Goal: Task Accomplishment & Management: Use online tool/utility

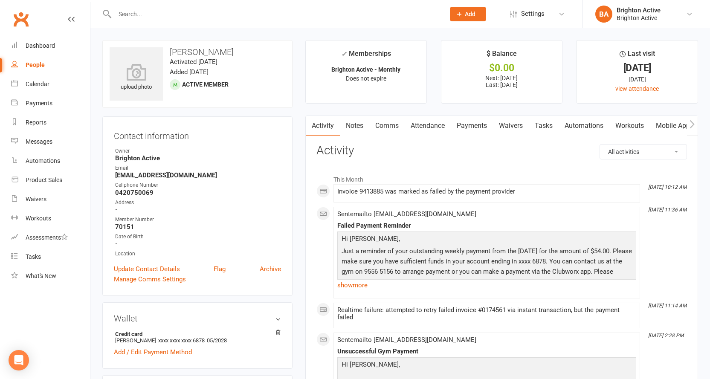
click at [469, 125] on link "Payments" at bounding box center [472, 126] width 42 height 20
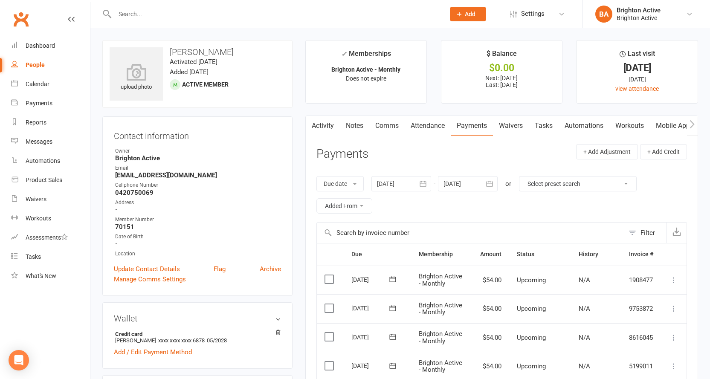
drag, startPoint x: 44, startPoint y: 58, endPoint x: 48, endPoint y: 56, distance: 4.6
click at [43, 58] on link "People" at bounding box center [50, 64] width 79 height 19
select select "true"
select select "100"
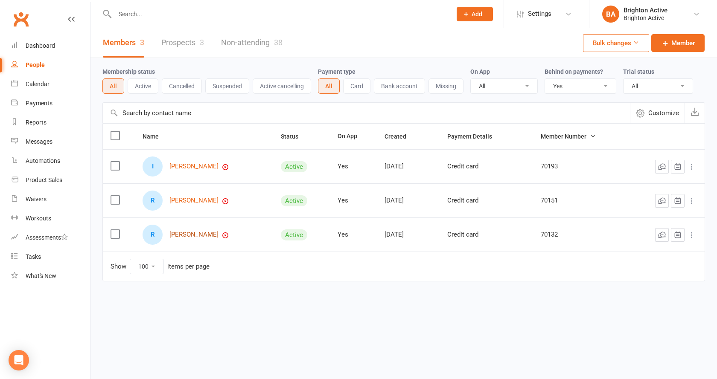
click at [174, 237] on link "[PERSON_NAME]" at bounding box center [193, 234] width 49 height 7
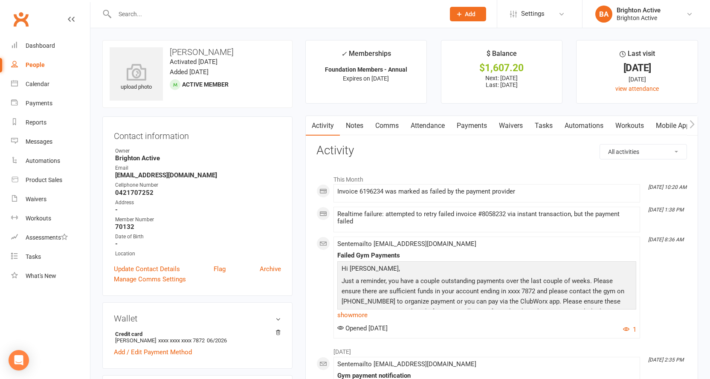
click at [485, 129] on link "Payments" at bounding box center [472, 126] width 42 height 20
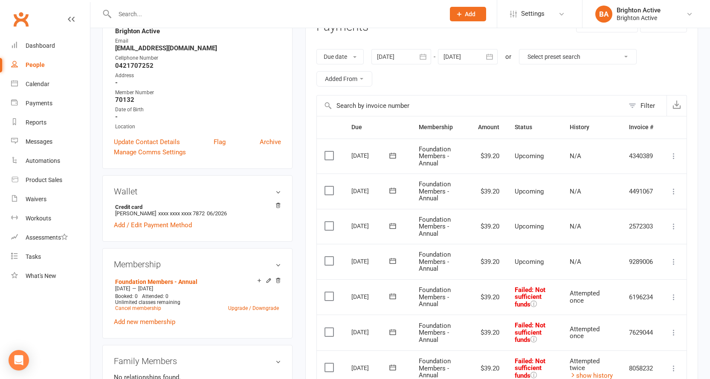
scroll to position [256, 0]
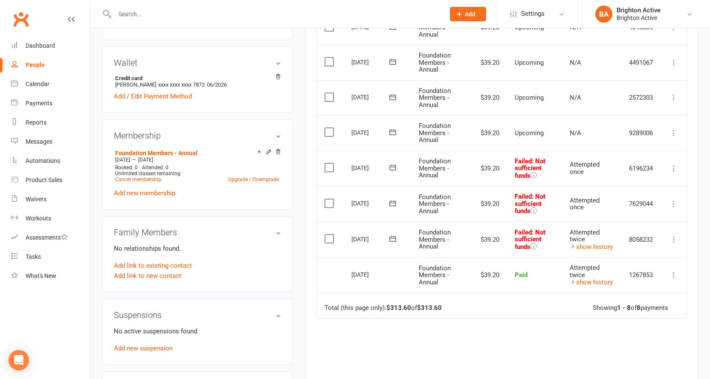
drag, startPoint x: 380, startPoint y: 194, endPoint x: 395, endPoint y: 176, distance: 23.4
drag, startPoint x: 395, startPoint y: 176, endPoint x: 360, endPoint y: 190, distance: 37.3
click at [361, 189] on td "29 Sep 2025" at bounding box center [377, 204] width 67 height 36
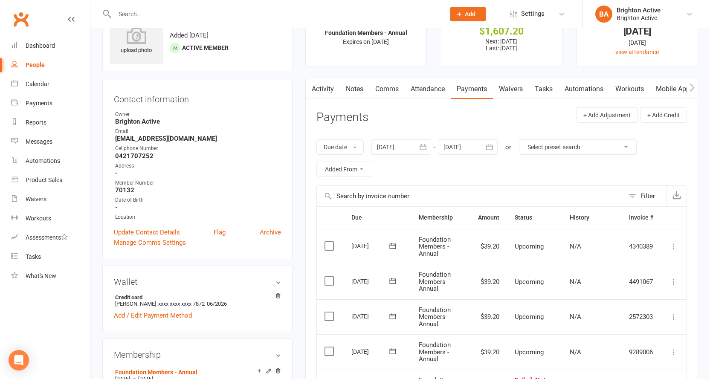
scroll to position [0, 0]
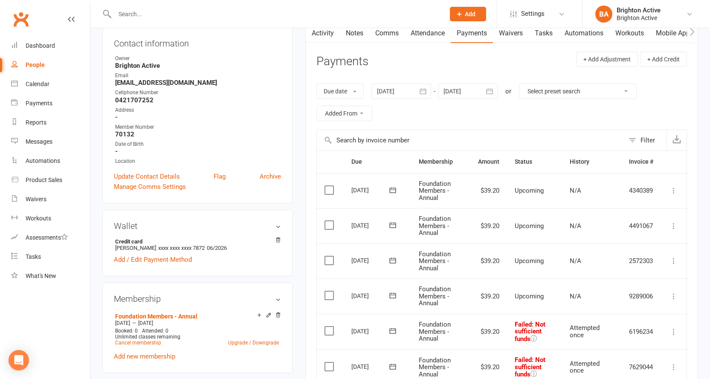
scroll to position [85, 0]
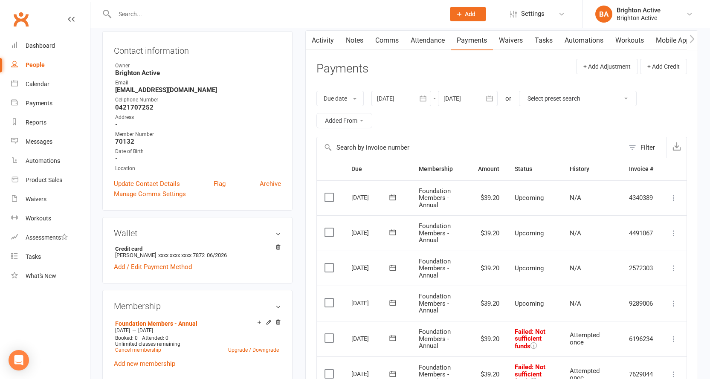
drag, startPoint x: 447, startPoint y: 160, endPoint x: 430, endPoint y: 151, distance: 19.3
click at [430, 151] on input "text" at bounding box center [471, 147] width 308 height 20
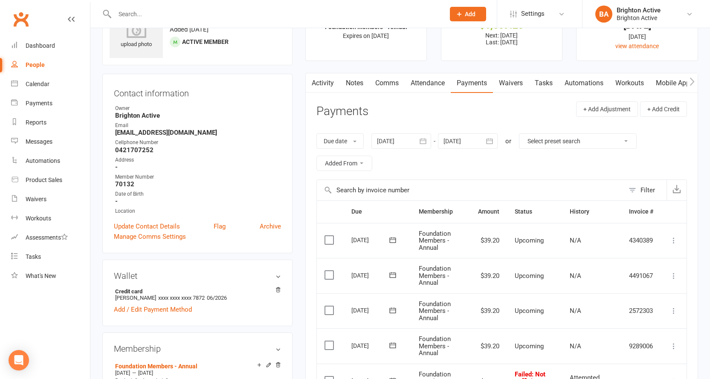
click at [326, 80] on link "Activity" at bounding box center [323, 83] width 34 height 20
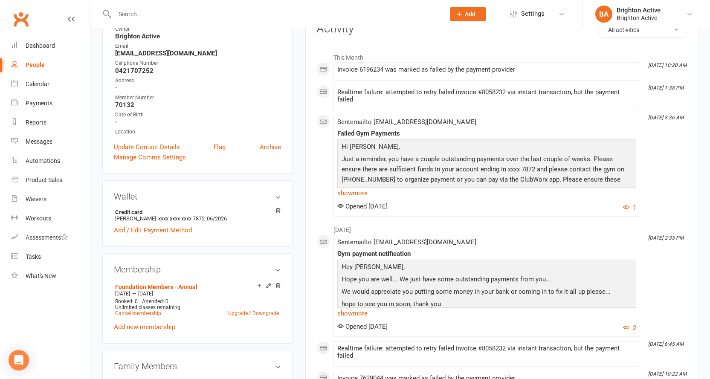
scroll to position [128, 0]
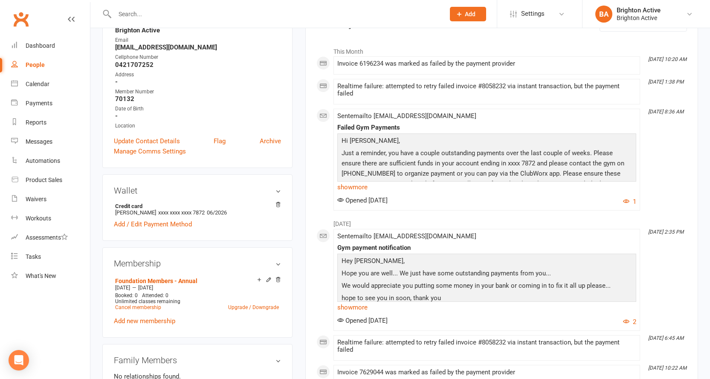
click at [354, 186] on link "show more" at bounding box center [486, 187] width 299 height 12
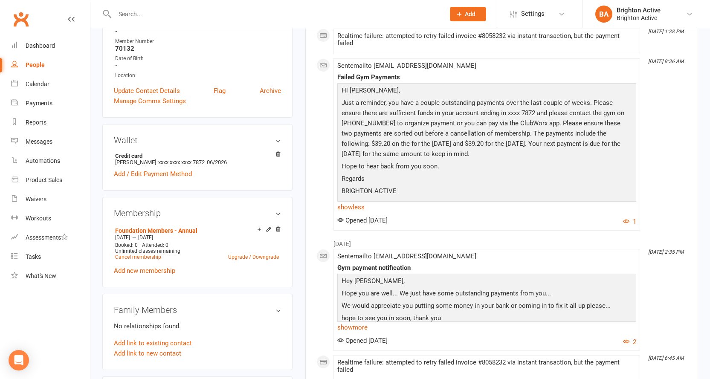
scroll to position [256, 0]
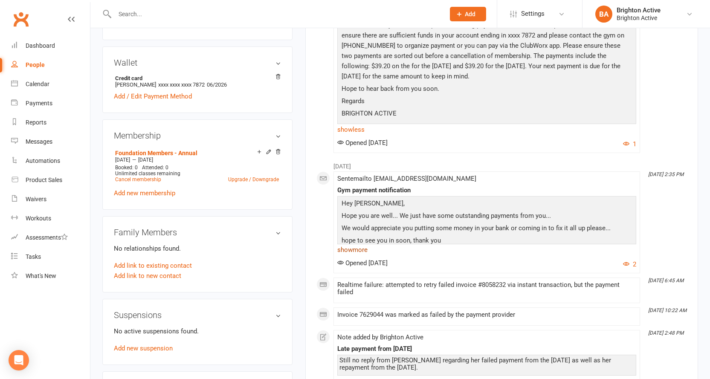
click at [364, 253] on link "show more" at bounding box center [486, 250] width 299 height 12
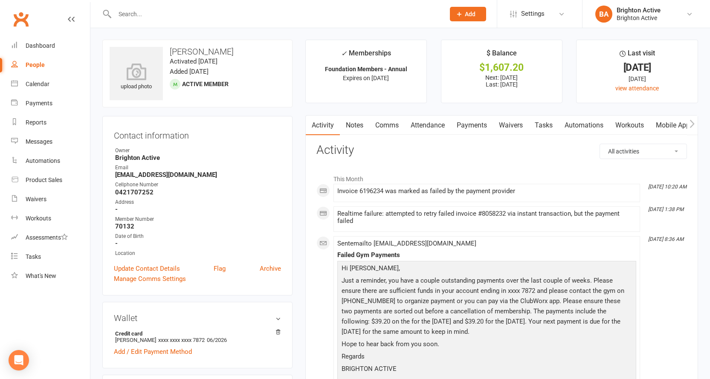
scroll to position [0, 0]
click at [353, 126] on link "Notes" at bounding box center [354, 126] width 29 height 20
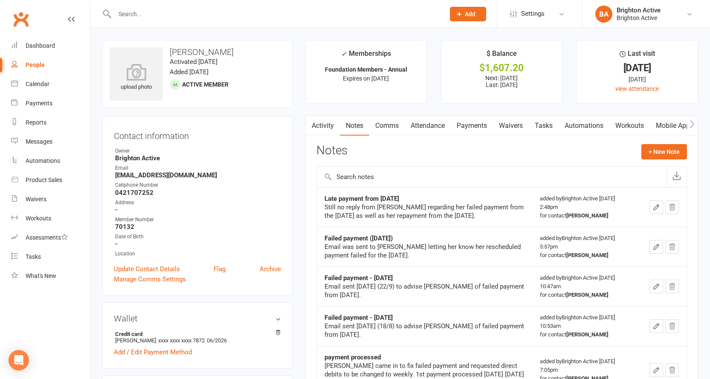
click at [474, 119] on link "Payments" at bounding box center [472, 126] width 42 height 20
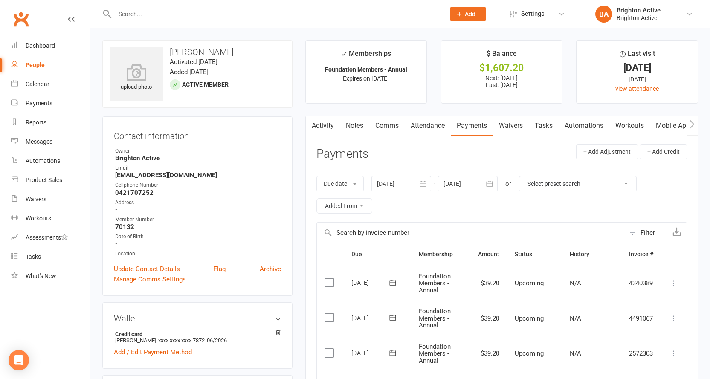
click at [360, 128] on link "Notes" at bounding box center [354, 126] width 29 height 20
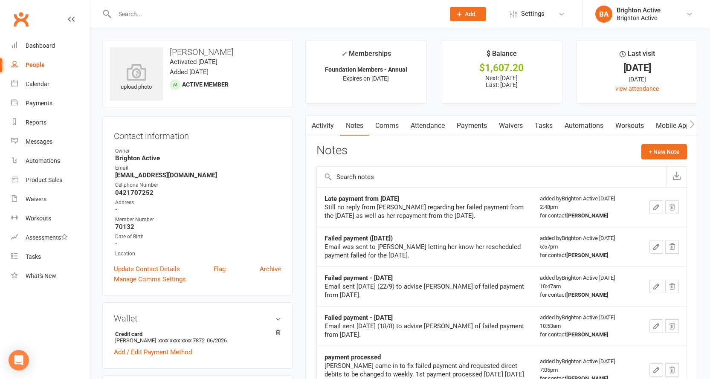
click at [465, 129] on link "Payments" at bounding box center [472, 126] width 42 height 20
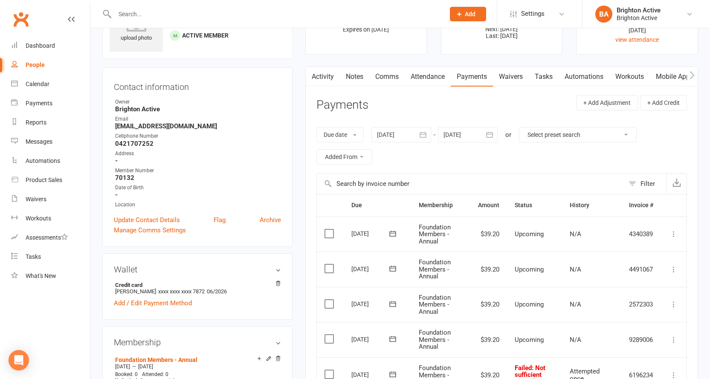
scroll to position [85, 0]
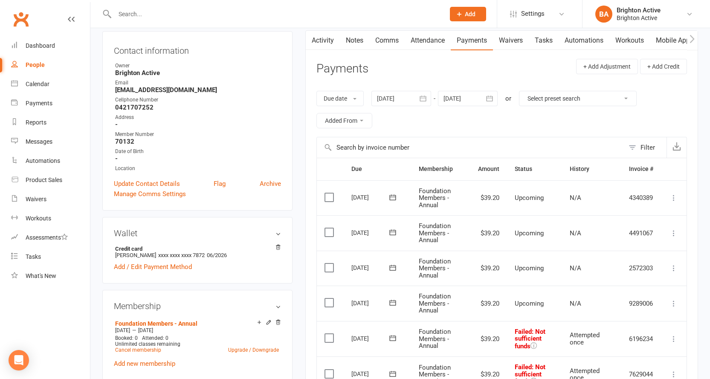
click at [323, 46] on link "Activity" at bounding box center [323, 41] width 34 height 20
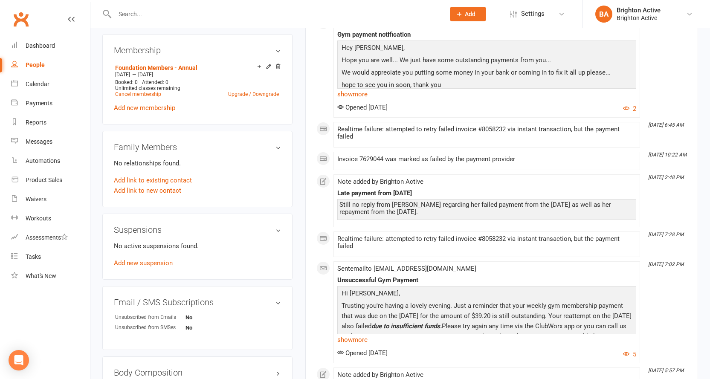
scroll to position [427, 0]
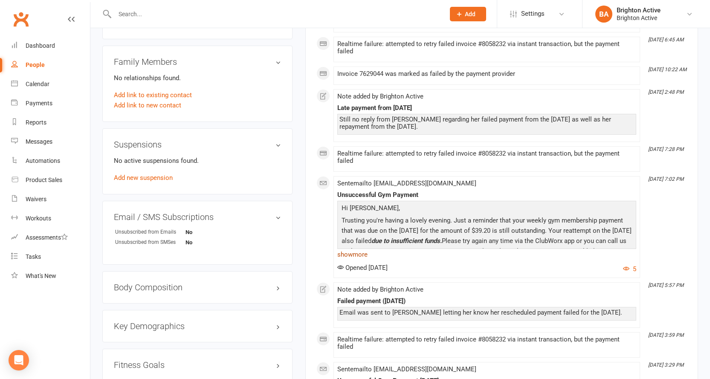
click at [349, 253] on link "show more" at bounding box center [486, 255] width 299 height 12
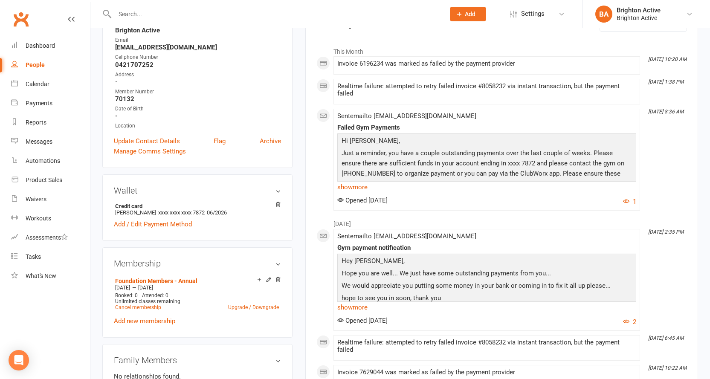
scroll to position [0, 0]
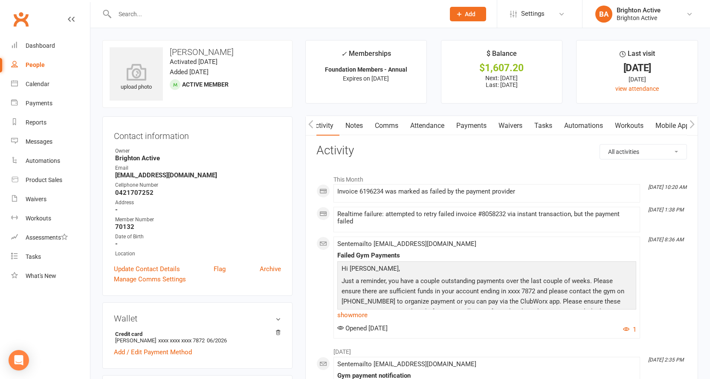
click at [395, 129] on link "Comms" at bounding box center [386, 126] width 35 height 20
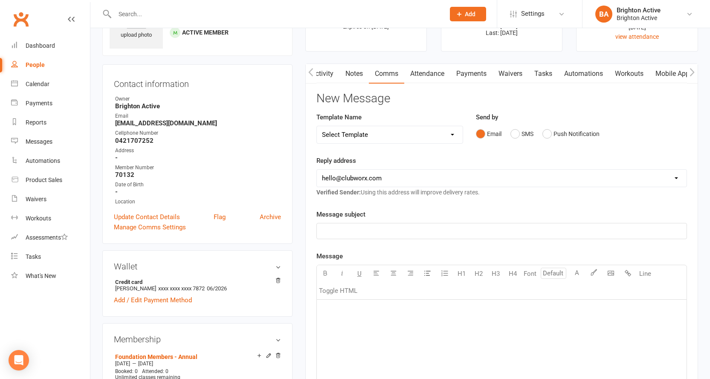
scroll to position [128, 0]
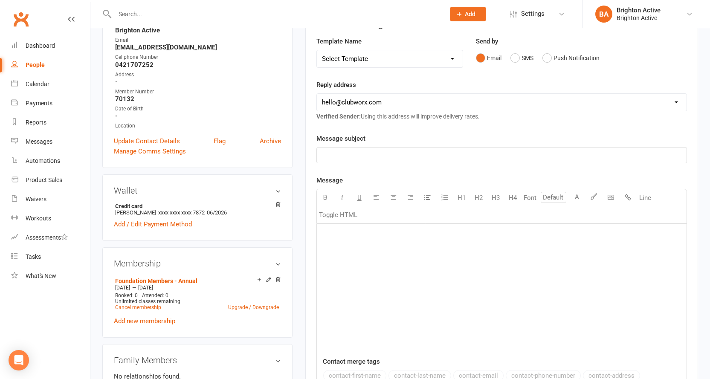
click at [398, 163] on div "﻿" at bounding box center [502, 155] width 370 height 15
click at [359, 231] on p "﻿" at bounding box center [502, 234] width 360 height 10
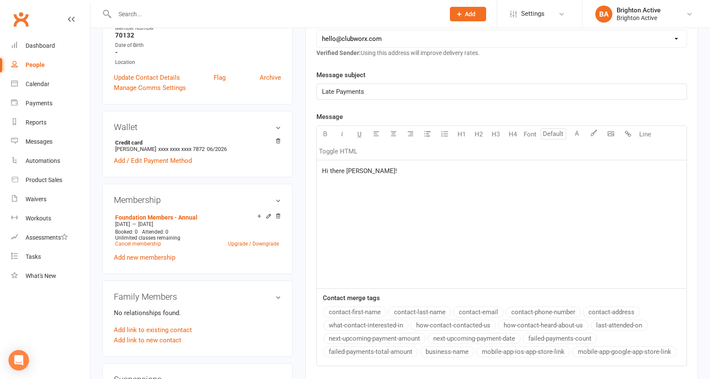
scroll to position [256, 0]
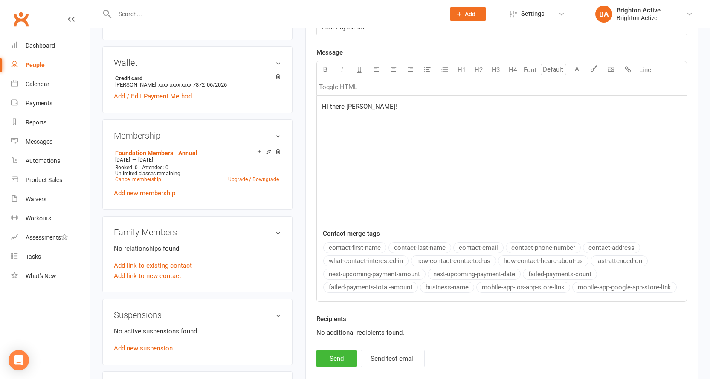
click at [334, 125] on p "﻿" at bounding box center [502, 120] width 360 height 10
click at [412, 119] on p "Please give us a call ASAP" at bounding box center [502, 120] width 360 height 10
click at [421, 125] on p "Please give us a call ASAP on 95565156" at bounding box center [502, 120] width 360 height 10
click at [435, 121] on span "Please give us a call ASAP on 9556 5156" at bounding box center [392, 120] width 140 height 8
click at [439, 120] on p "Please give us a call ASAP on 9556 5156" at bounding box center [502, 120] width 360 height 10
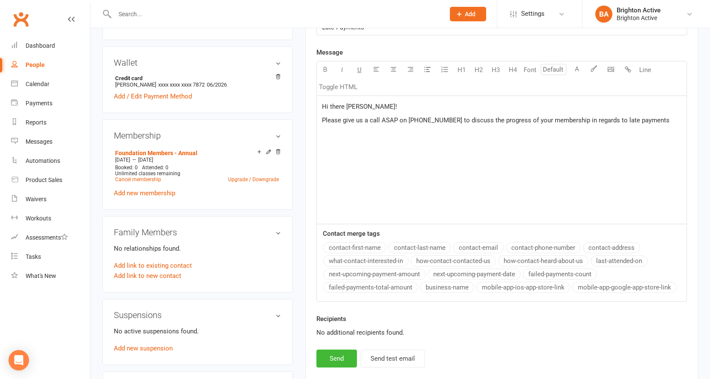
click at [407, 122] on span "Please give us a call ASAP on 9556 5156 to discuss the progress of your members…" at bounding box center [496, 120] width 348 height 8
click at [656, 122] on p "Please give us a call ASAP on 9556 5156 to discuss the progress of your members…" at bounding box center [502, 120] width 360 height 10
click at [401, 107] on p "Hi there Rosetta!" at bounding box center [502, 107] width 360 height 10
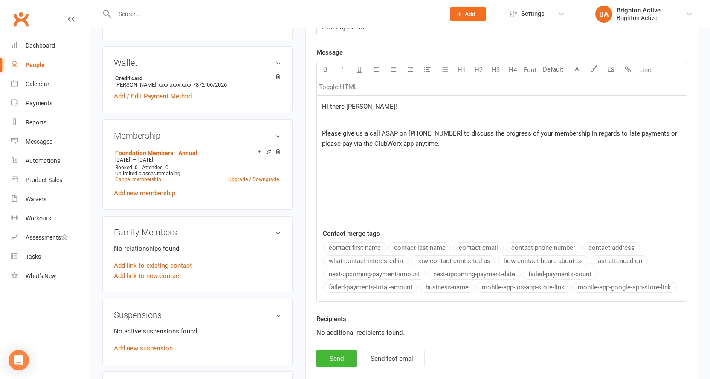
click at [322, 136] on span "Please give us a call ASAP on 9556 5156 to discuss the progress of your members…" at bounding box center [500, 139] width 357 height 18
click at [479, 145] on p "Hoping you're well...Please give us a call ASAP on 9556 5156 to discuss the pro…" at bounding box center [502, 138] width 360 height 20
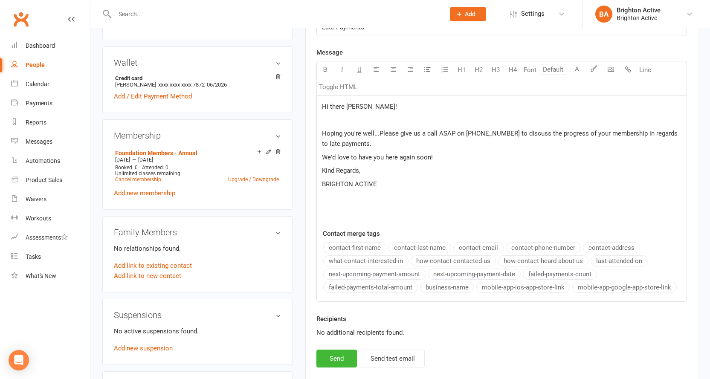
click at [362, 160] on span "We'd love to have you here again soon!" at bounding box center [377, 158] width 111 height 8
click at [441, 158] on p "We'd love to have you here again soon!" at bounding box center [502, 157] width 360 height 10
click at [369, 160] on span "We'd love to have you here again soon!" at bounding box center [377, 158] width 111 height 8
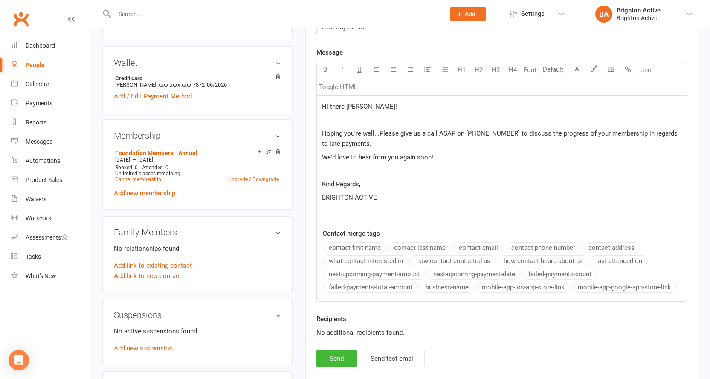
click at [474, 144] on p "Hoping you're well...Please give us a call ASAP on 9556 5156 to discuss the pro…" at bounding box center [502, 138] width 360 height 20
click at [409, 104] on p "Hi there Rosetta!" at bounding box center [502, 107] width 360 height 10
click at [376, 138] on p "Hoping you're well...Please give us a call ASAP on 9556 5156 to discuss the pro…" at bounding box center [502, 138] width 360 height 20
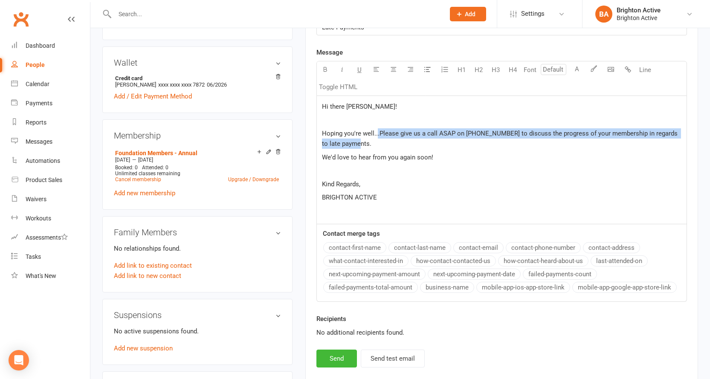
click at [375, 146] on p "Hoping you're well...Please give us a call ASAP on 9556 5156 to discuss the pro…" at bounding box center [502, 138] width 360 height 20
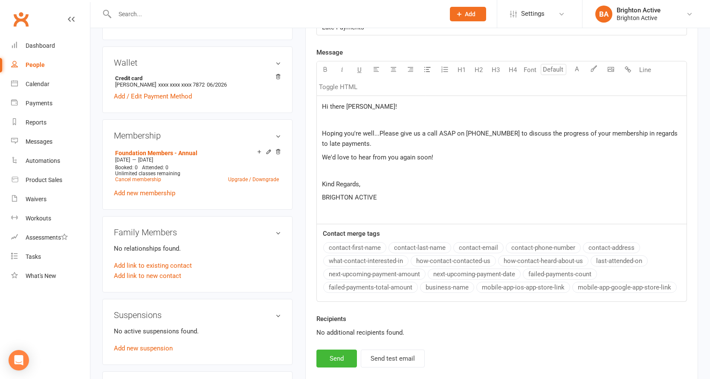
click at [375, 146] on p "Hoping you're well...Please give us a call ASAP on 9556 5156 to discuss the pro…" at bounding box center [502, 138] width 360 height 20
click at [437, 160] on p "We'd love to hear from you again soon!" at bounding box center [502, 157] width 360 height 10
click at [448, 145] on p "Hoping you're well...Please give us a call ASAP on 9556 5156 to discuss the pro…" at bounding box center [502, 138] width 360 height 20
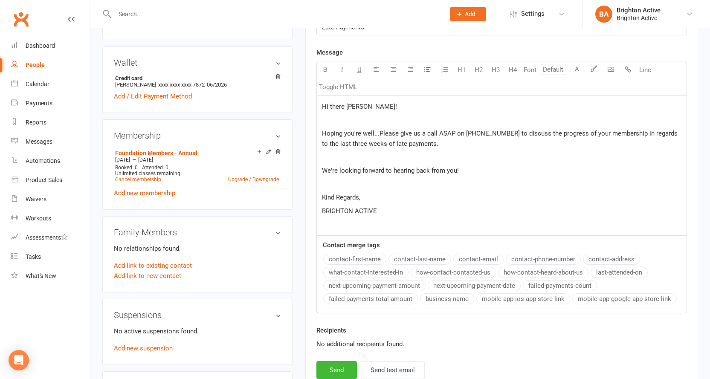
click at [463, 175] on p "We're looking forward to hearing back from you!" at bounding box center [502, 170] width 360 height 10
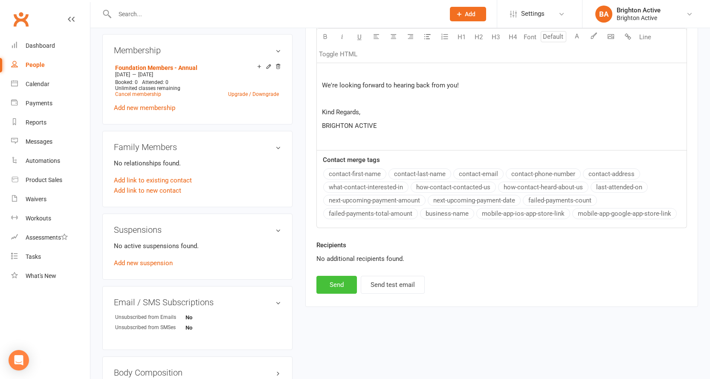
click at [337, 286] on button "Send" at bounding box center [336, 285] width 41 height 18
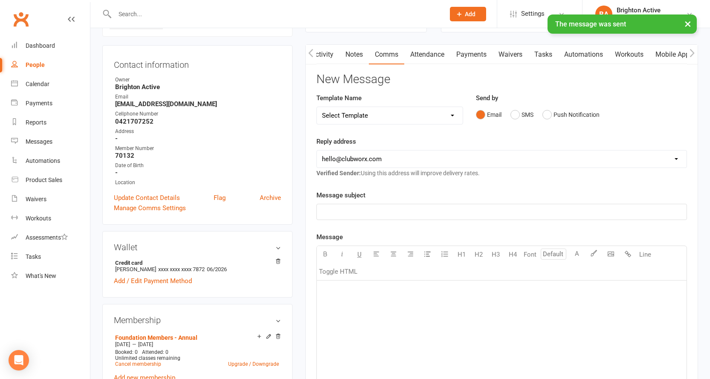
scroll to position [0, 0]
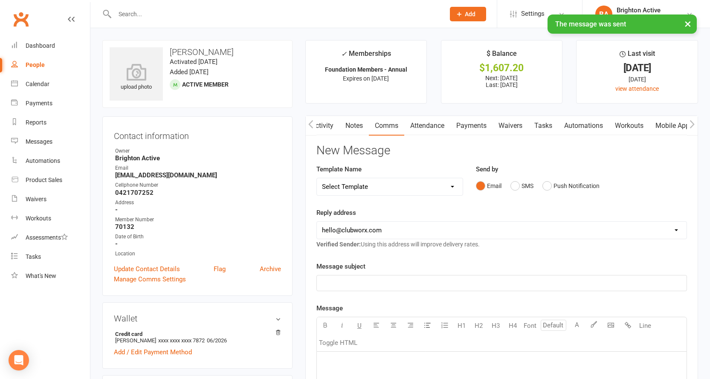
click at [337, 129] on link "Activity" at bounding box center [322, 126] width 34 height 20
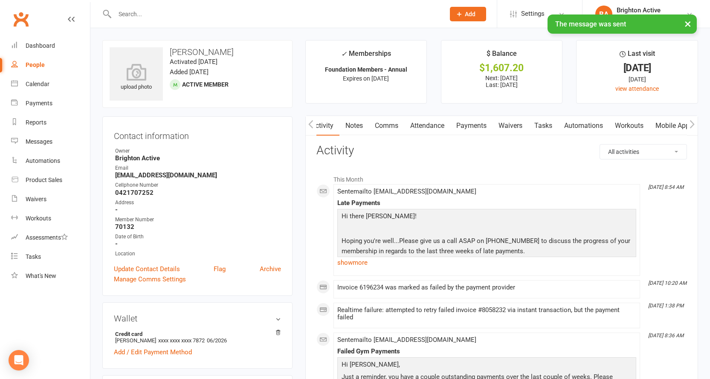
scroll to position [128, 0]
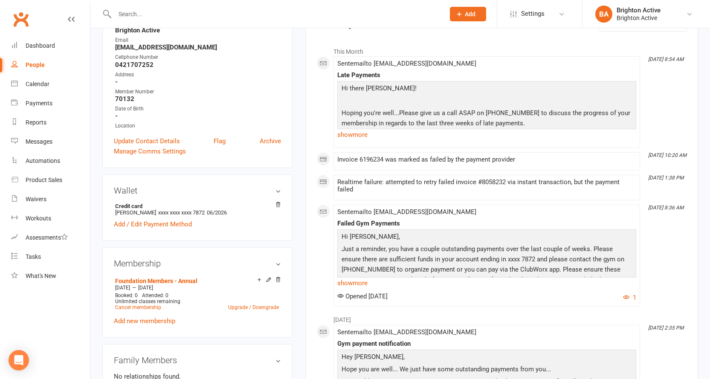
click at [365, 284] on link "show more" at bounding box center [486, 283] width 299 height 12
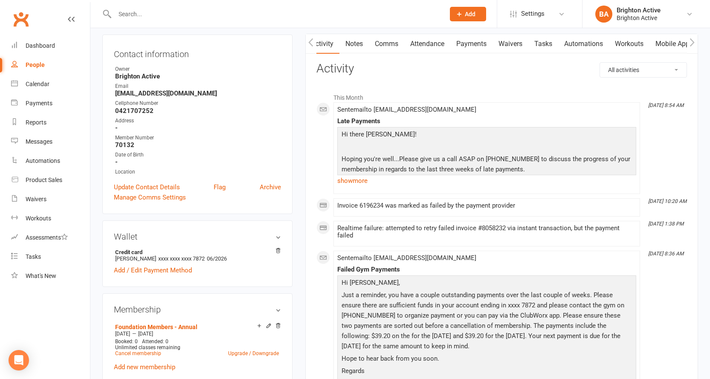
scroll to position [43, 0]
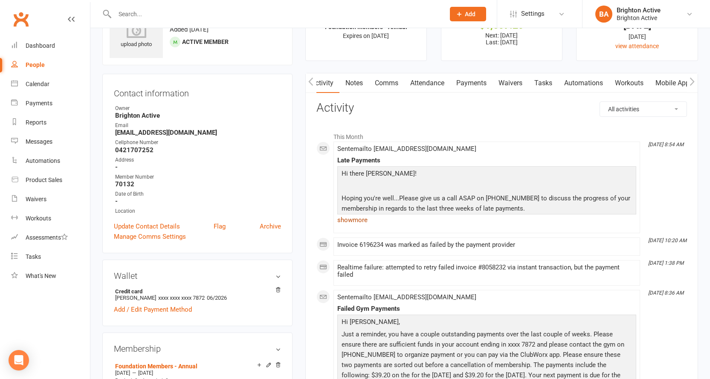
click at [367, 219] on link "show more" at bounding box center [486, 220] width 299 height 12
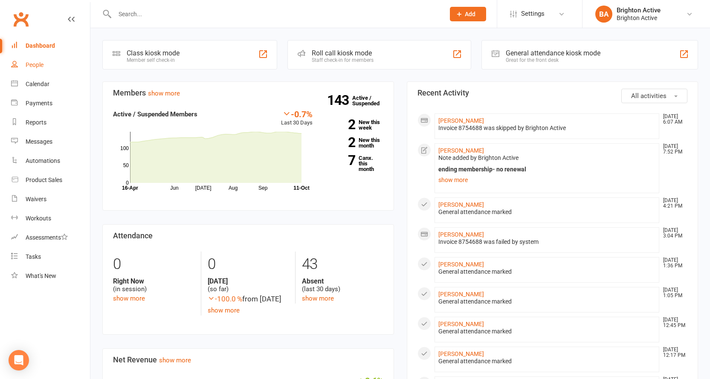
click at [37, 65] on div "People" at bounding box center [35, 64] width 18 height 7
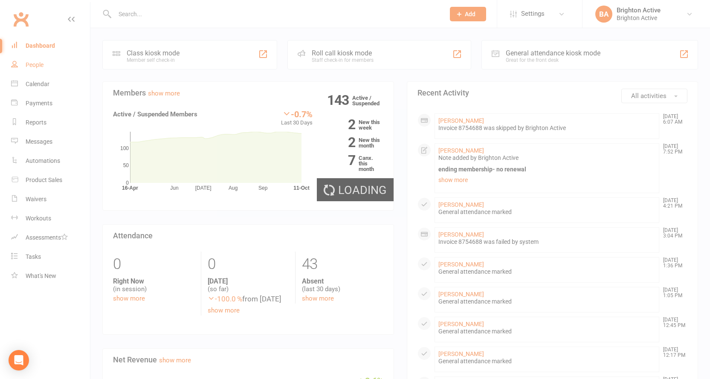
select select "true"
select select "100"
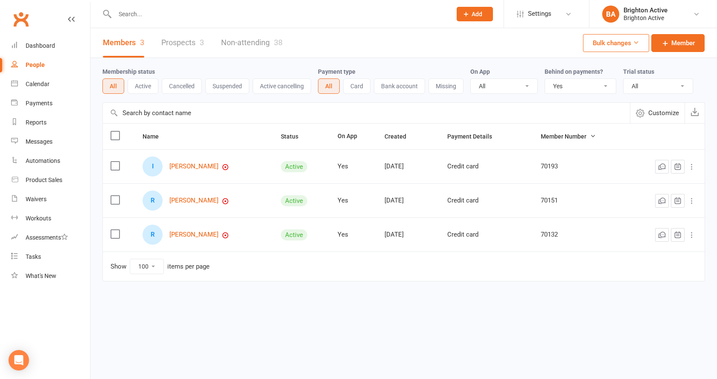
click at [566, 78] on div "Behind on payments? All No Yes" at bounding box center [583, 80] width 78 height 27
click at [566, 82] on select "All No Yes" at bounding box center [580, 86] width 71 height 15
click at [546, 79] on select "All No Yes" at bounding box center [580, 86] width 71 height 15
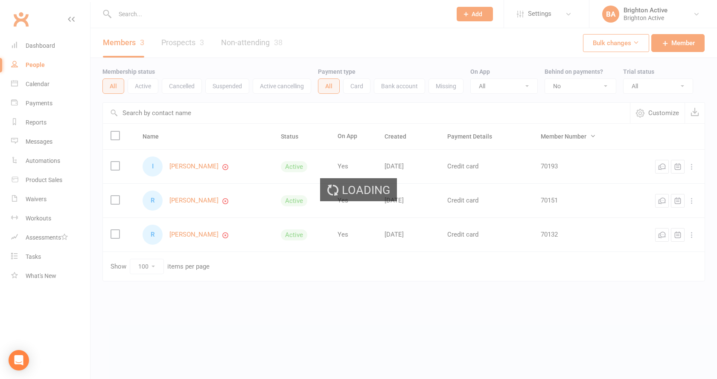
click at [574, 89] on div "Loading" at bounding box center [358, 189] width 717 height 379
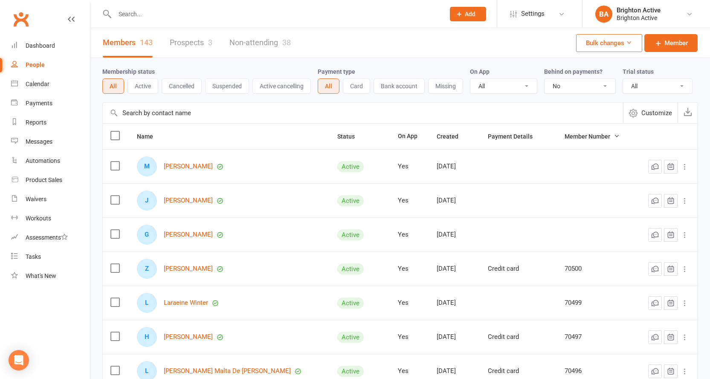
click at [561, 87] on select "All No Yes" at bounding box center [580, 86] width 71 height 15
select select "true"
click at [546, 79] on select "All No Yes" at bounding box center [580, 86] width 71 height 15
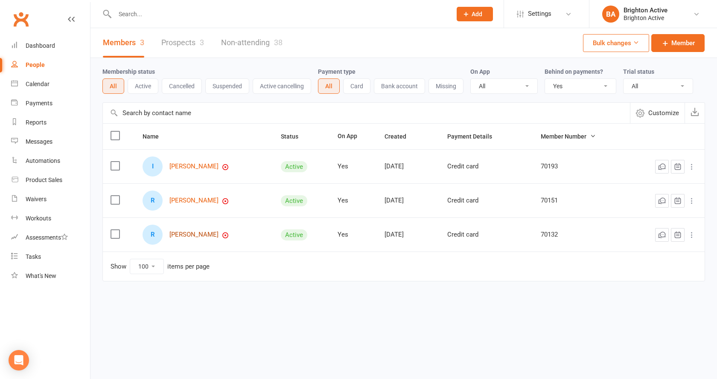
click at [199, 236] on link "[PERSON_NAME]" at bounding box center [193, 234] width 49 height 7
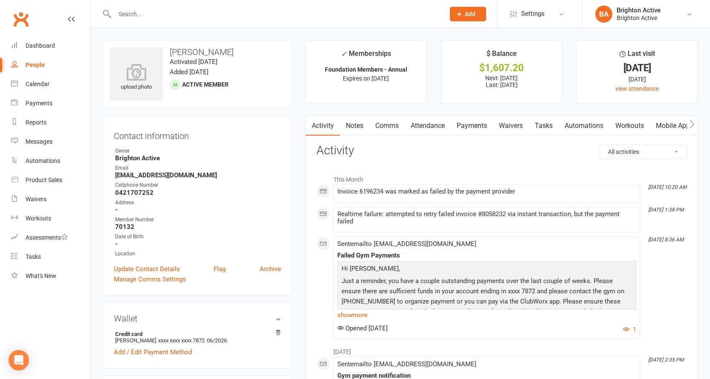
click at [444, 124] on link "Attendance" at bounding box center [428, 126] width 46 height 20
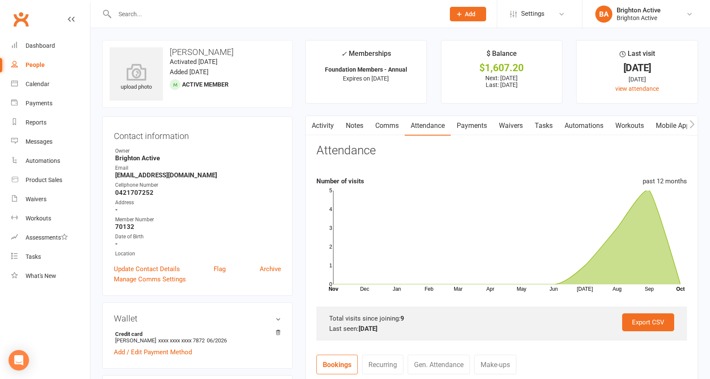
drag, startPoint x: 547, startPoint y: 186, endPoint x: 505, endPoint y: 110, distance: 86.7
click at [505, 110] on main "✓ Memberships Foundation Members - Annual Expires on 26th July, 2026 $ Balance …" at bounding box center [502, 310] width 406 height 540
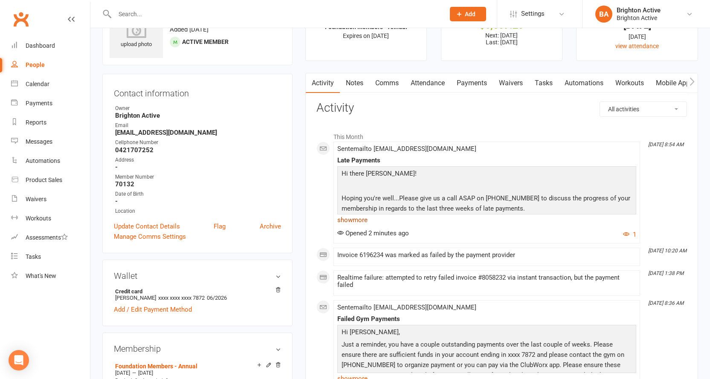
click at [355, 221] on link "show more" at bounding box center [486, 220] width 299 height 12
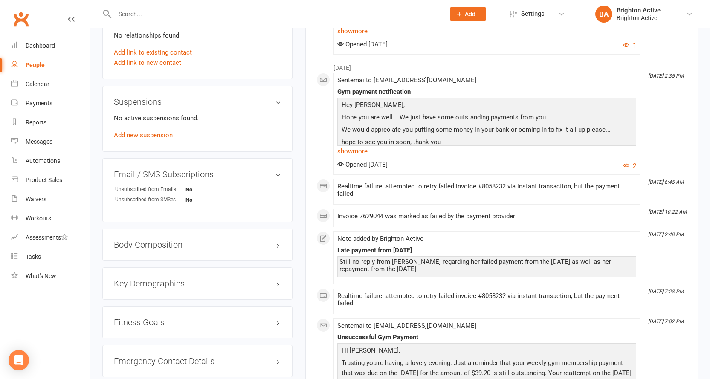
scroll to position [597, 0]
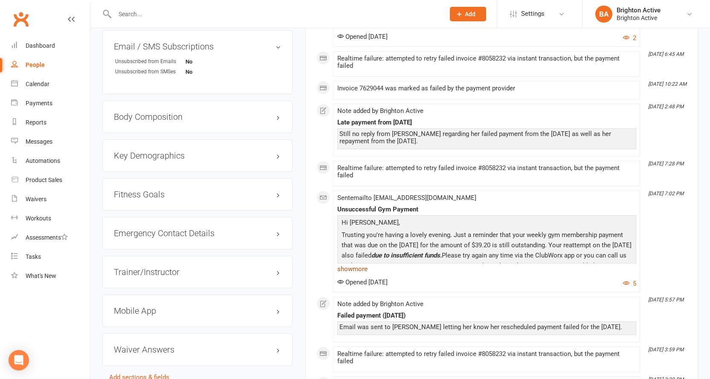
click at [363, 271] on link "show more" at bounding box center [486, 269] width 299 height 12
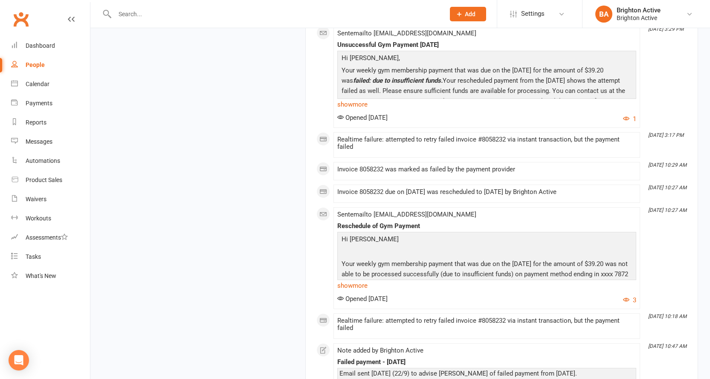
scroll to position [1109, 0]
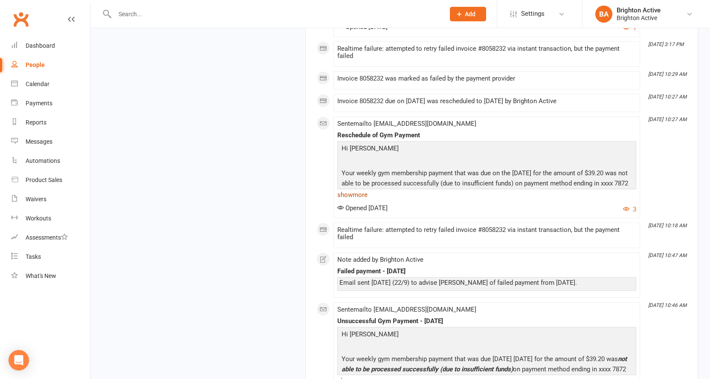
click at [357, 189] on link "show more" at bounding box center [486, 195] width 299 height 12
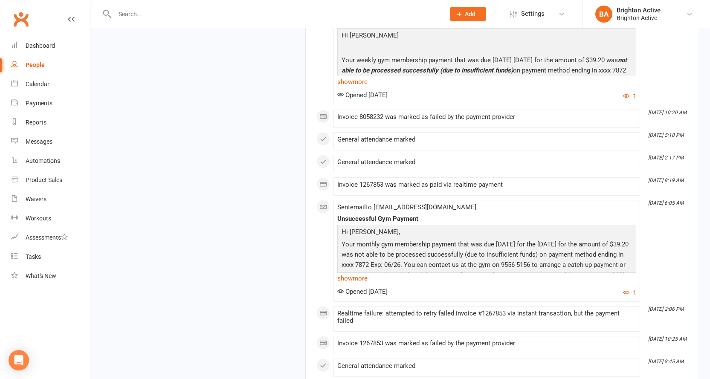
scroll to position [1663, 0]
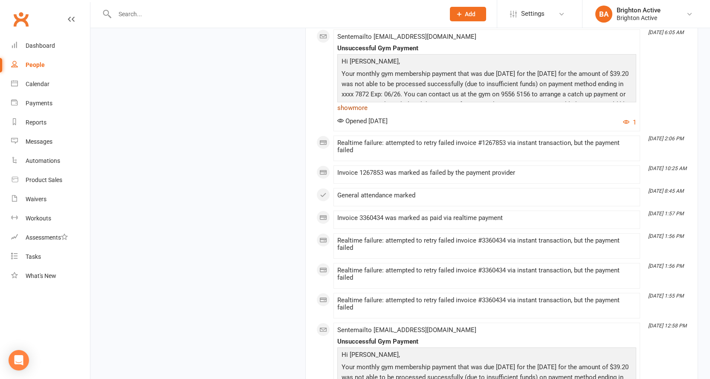
click at [359, 109] on link "show more" at bounding box center [486, 108] width 299 height 12
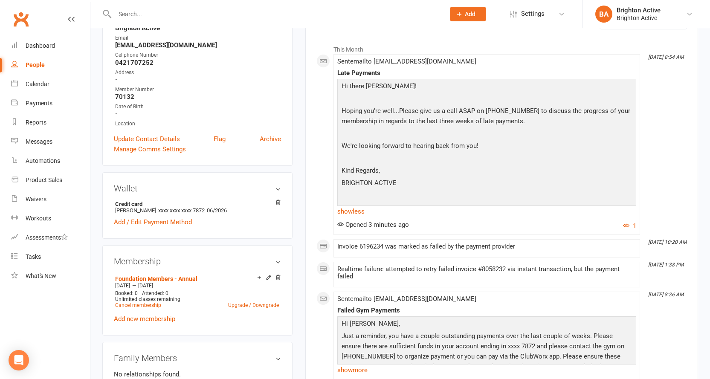
scroll to position [85, 0]
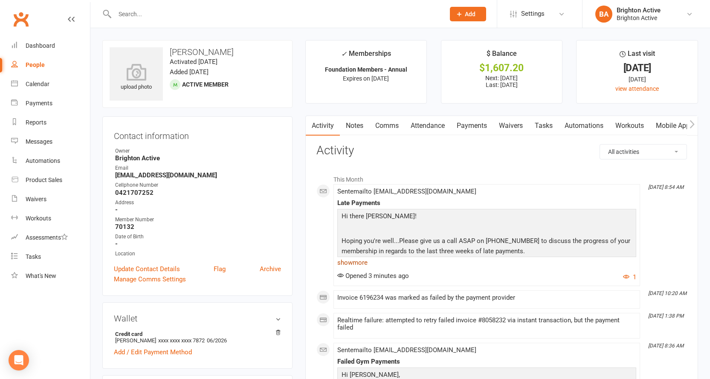
click at [362, 264] on link "show more" at bounding box center [486, 263] width 299 height 12
click at [370, 260] on link "show more" at bounding box center [486, 263] width 299 height 12
click at [354, 261] on link "show more" at bounding box center [486, 263] width 299 height 12
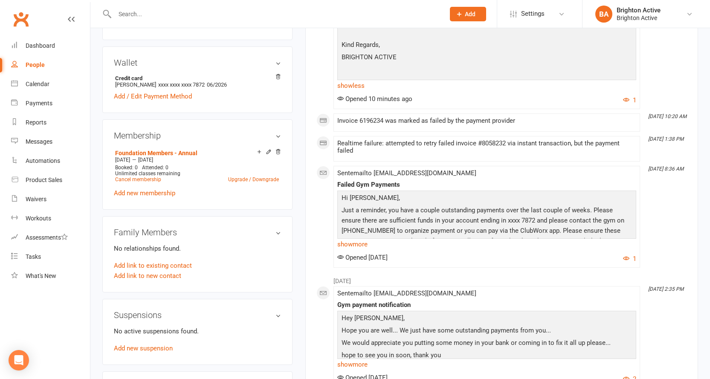
scroll to position [384, 0]
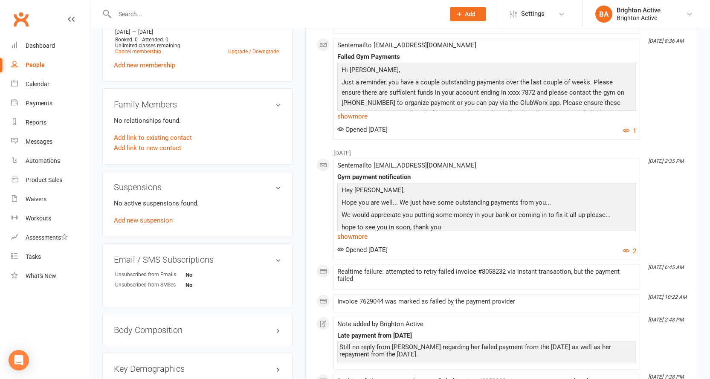
drag, startPoint x: 361, startPoint y: 113, endPoint x: 366, endPoint y: 111, distance: 6.1
click at [362, 113] on link "show more" at bounding box center [486, 116] width 299 height 12
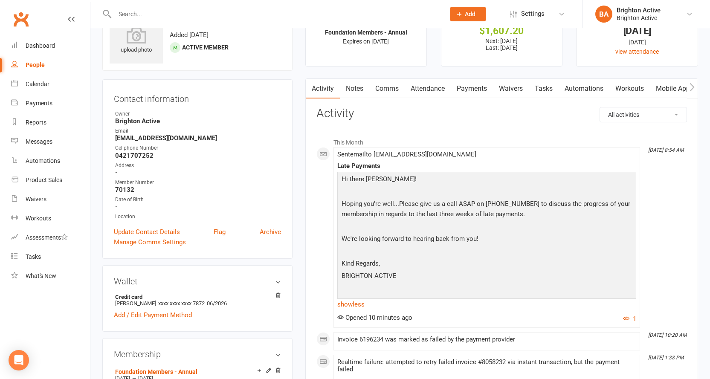
scroll to position [0, 0]
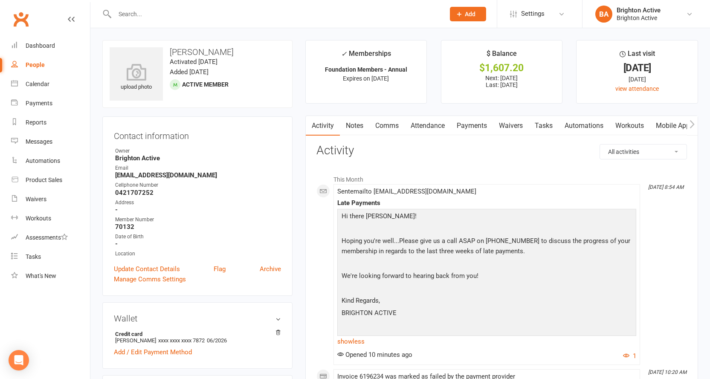
click at [49, 67] on link "People" at bounding box center [50, 64] width 79 height 19
select select "true"
select select "100"
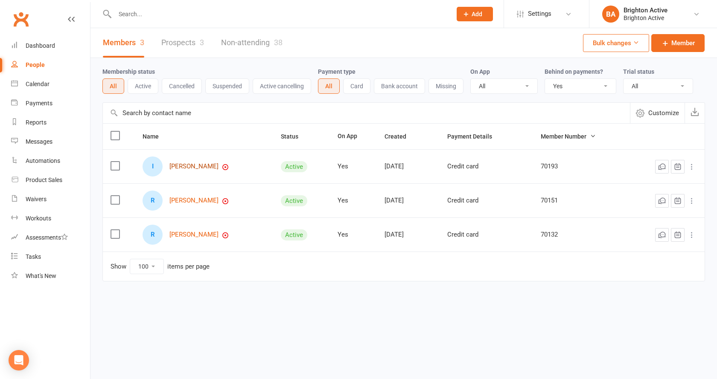
click at [192, 166] on link "Ibrahim Barakat" at bounding box center [193, 166] width 49 height 7
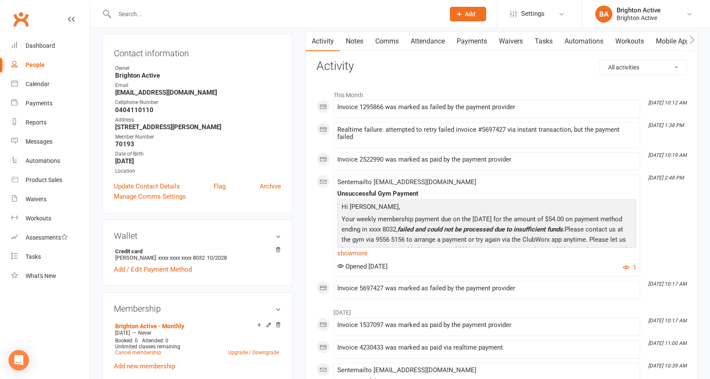
scroll to position [85, 0]
click at [473, 44] on link "Payments" at bounding box center [472, 41] width 42 height 20
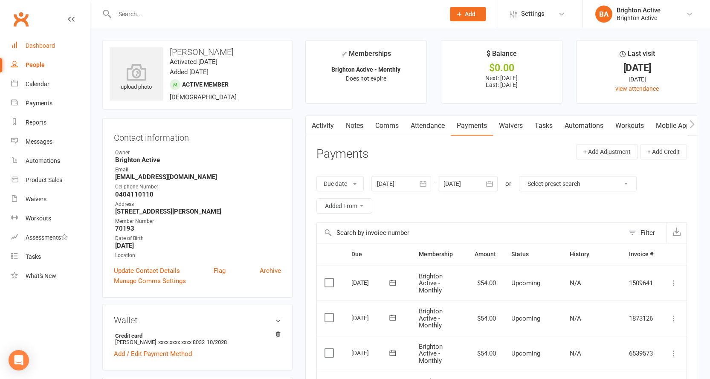
click at [52, 52] on link "Dashboard" at bounding box center [50, 45] width 79 height 19
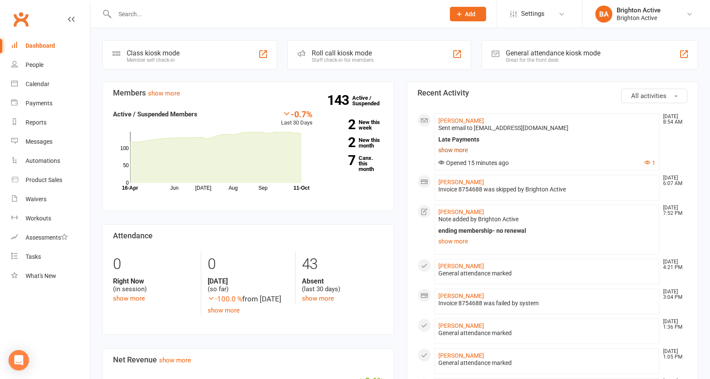
click at [462, 151] on link "show more" at bounding box center [547, 150] width 218 height 12
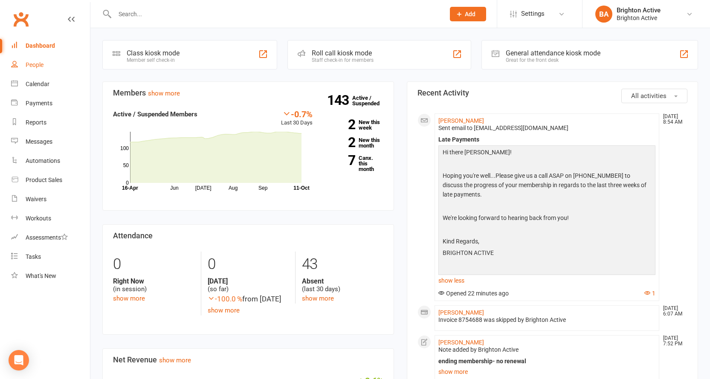
click at [54, 69] on link "People" at bounding box center [50, 64] width 79 height 19
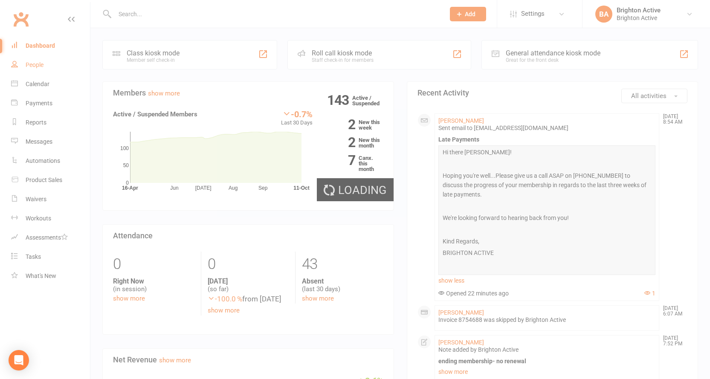
select select "true"
select select "100"
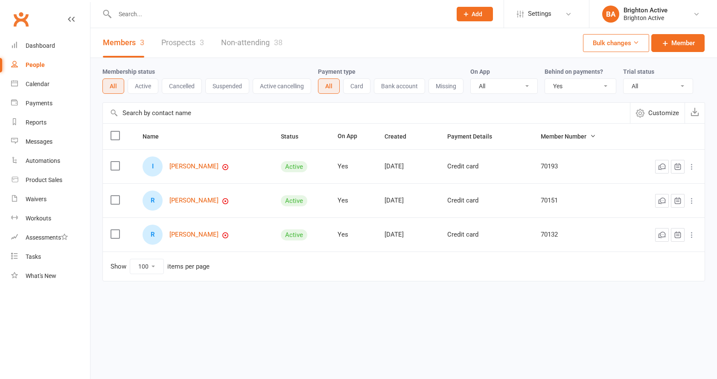
select select "true"
select select "100"
click at [44, 46] on div "Dashboard" at bounding box center [40, 45] width 29 height 7
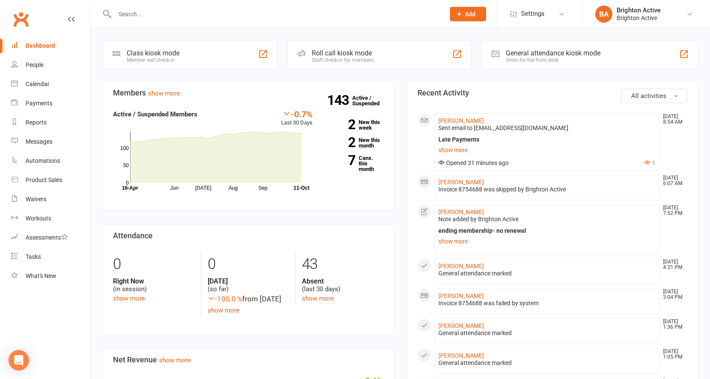
click at [577, 55] on div "General attendance kiosk mode" at bounding box center [553, 53] width 95 height 8
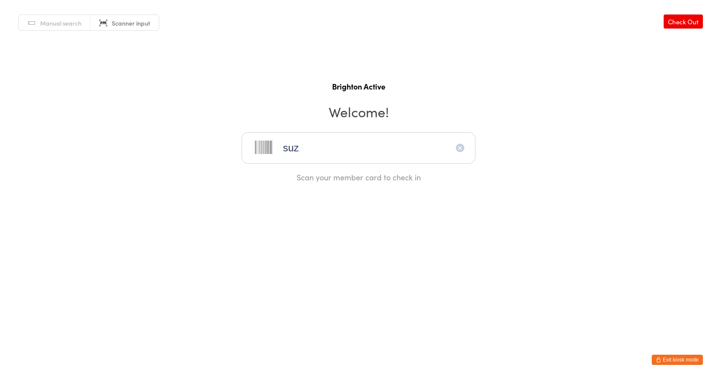
type input "suza"
click at [73, 17] on link "Manual search" at bounding box center [55, 23] width 72 height 16
type input "suzan"
click at [321, 173] on div "[PERSON_NAME]" at bounding box center [358, 176] width 218 height 12
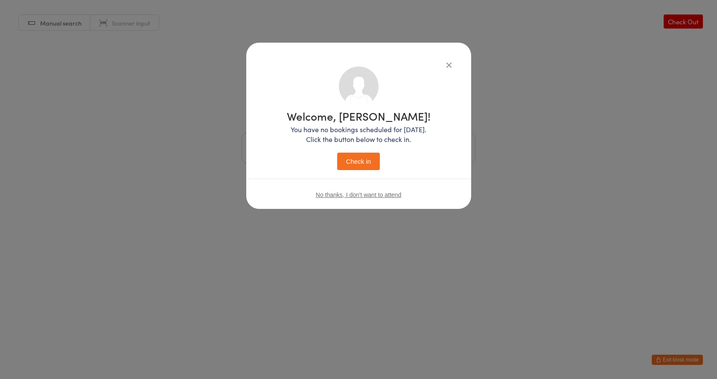
click at [364, 165] on button "Check in" at bounding box center [358, 161] width 43 height 17
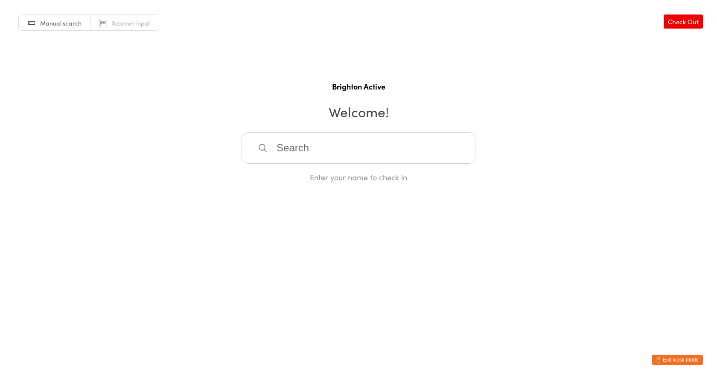
click at [679, 363] on button "Exit kiosk mode" at bounding box center [676, 360] width 51 height 10
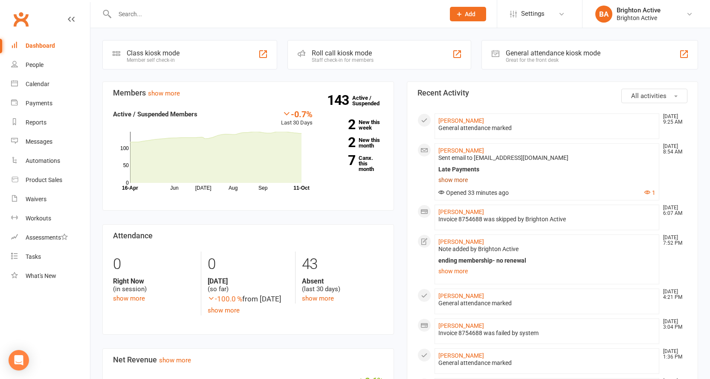
click at [464, 183] on link "show more" at bounding box center [547, 180] width 218 height 12
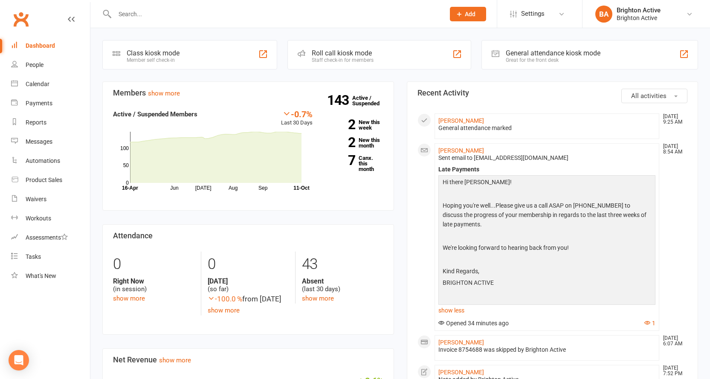
click at [47, 45] on div "Dashboard" at bounding box center [40, 45] width 29 height 7
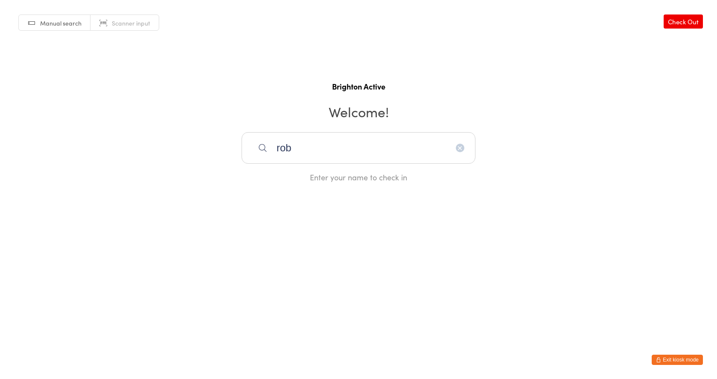
type input "rob"
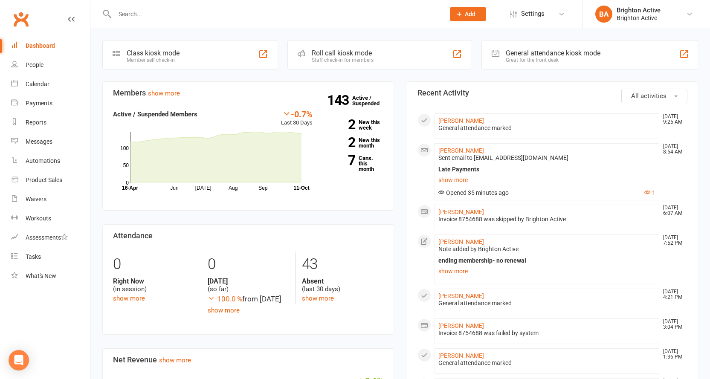
click at [43, 46] on div "Dashboard" at bounding box center [40, 45] width 29 height 7
click at [550, 49] on div "General attendance kiosk mode Great for the front desk" at bounding box center [590, 54] width 217 height 29
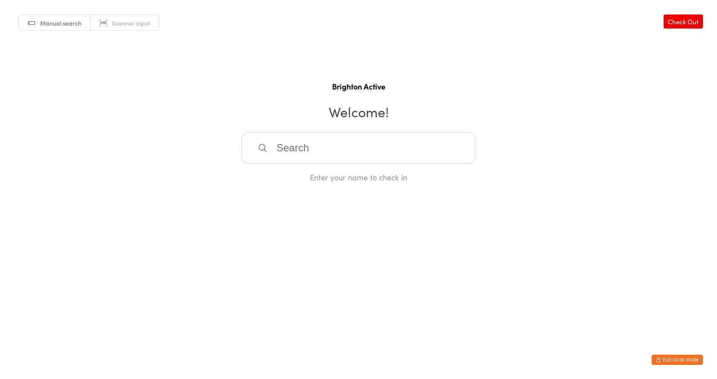
click at [81, 26] on span "Manual search" at bounding box center [60, 23] width 41 height 9
click at [114, 21] on span "Scanner input" at bounding box center [131, 23] width 38 height 9
type input "rob"
click at [689, 358] on button "Exit kiosk mode" at bounding box center [676, 360] width 51 height 10
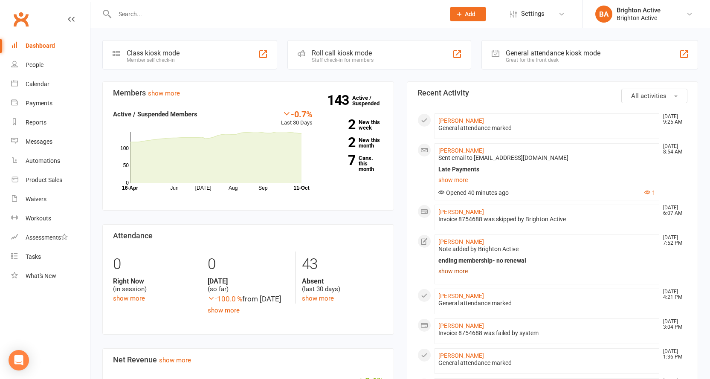
click at [452, 275] on link "show more" at bounding box center [547, 271] width 218 height 12
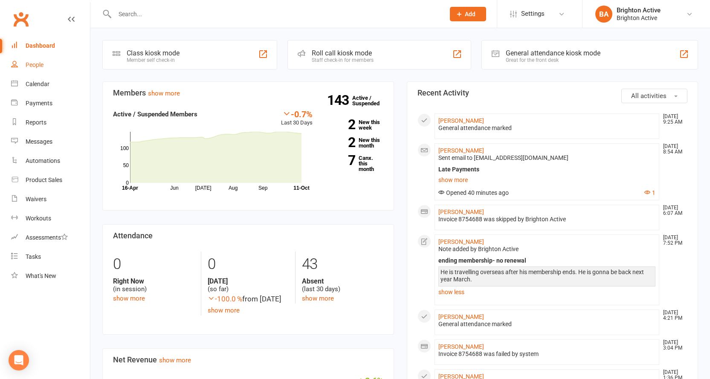
click at [55, 68] on link "People" at bounding box center [50, 64] width 79 height 19
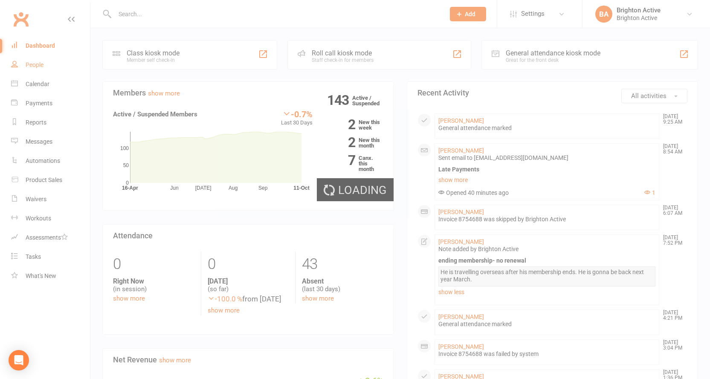
select select "true"
select select "100"
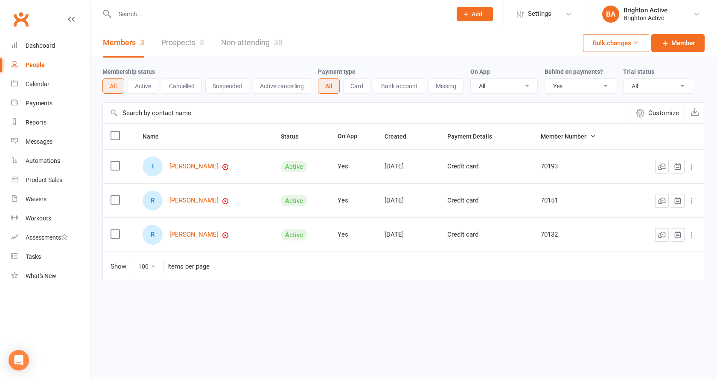
click at [146, 9] on input "text" at bounding box center [278, 14] width 333 height 12
click at [580, 86] on select "All No Yes" at bounding box center [580, 86] width 71 height 15
select select "false"
click at [546, 79] on select "All No Yes" at bounding box center [580, 86] width 71 height 15
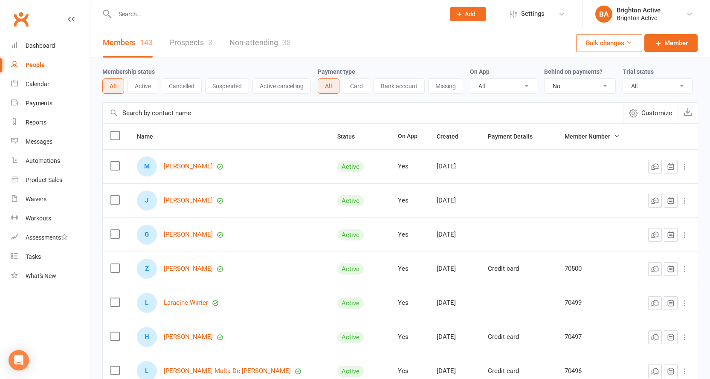
click at [145, 14] on input "text" at bounding box center [275, 14] width 327 height 12
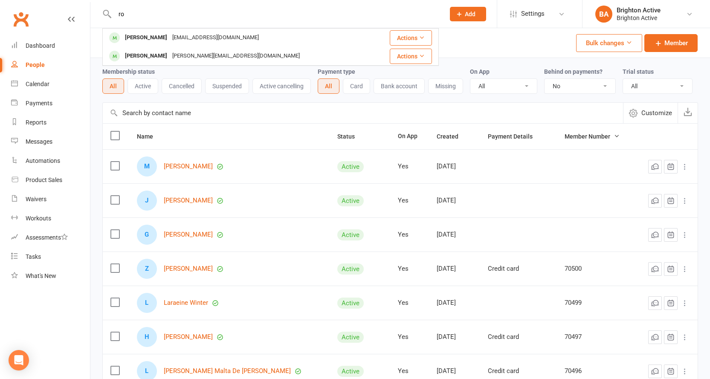
type input "r"
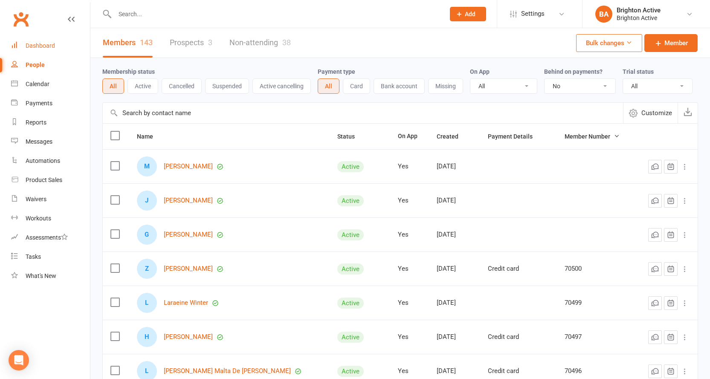
click at [52, 55] on ul "Dashboard People Calendar Payments Reports Messages Automations Product Sales W…" at bounding box center [45, 161] width 90 height 250
drag, startPoint x: 59, startPoint y: 47, endPoint x: 58, endPoint y: 55, distance: 8.6
click at [59, 47] on link "Dashboard" at bounding box center [50, 45] width 79 height 19
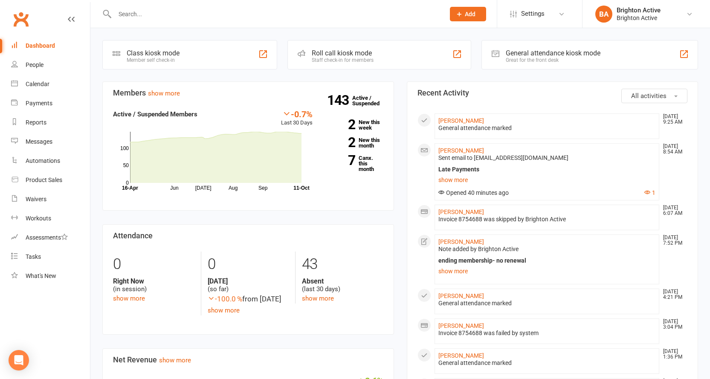
click at [522, 49] on div "General attendance kiosk mode" at bounding box center [553, 53] width 95 height 8
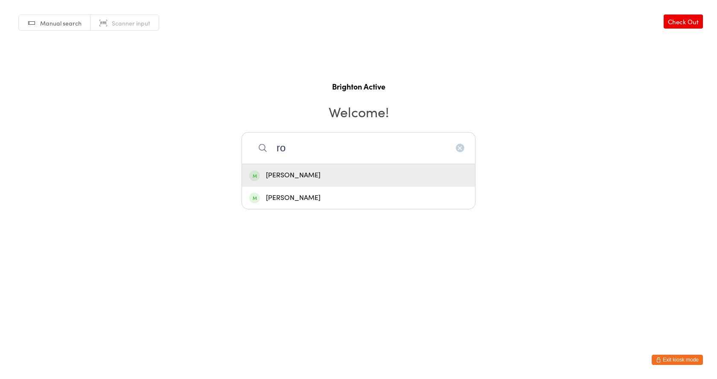
type input "r"
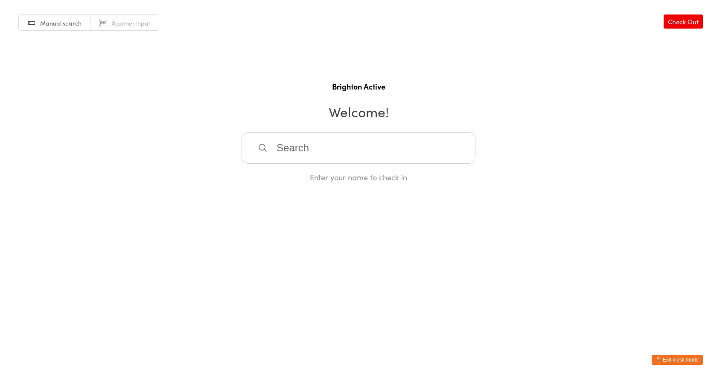
click at [693, 360] on button "Exit kiosk mode" at bounding box center [676, 360] width 51 height 10
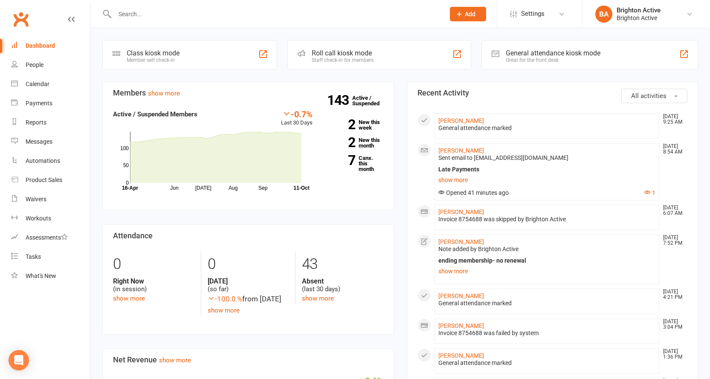
click at [605, 63] on div "General attendance kiosk mode Great for the front desk" at bounding box center [590, 54] width 217 height 29
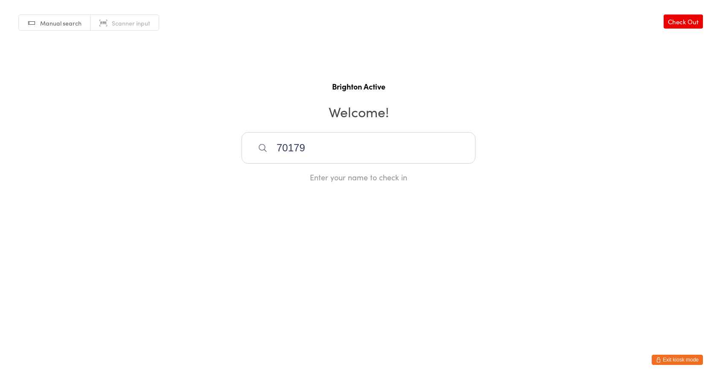
type input "70179"
